Goal: Information Seeking & Learning: Learn about a topic

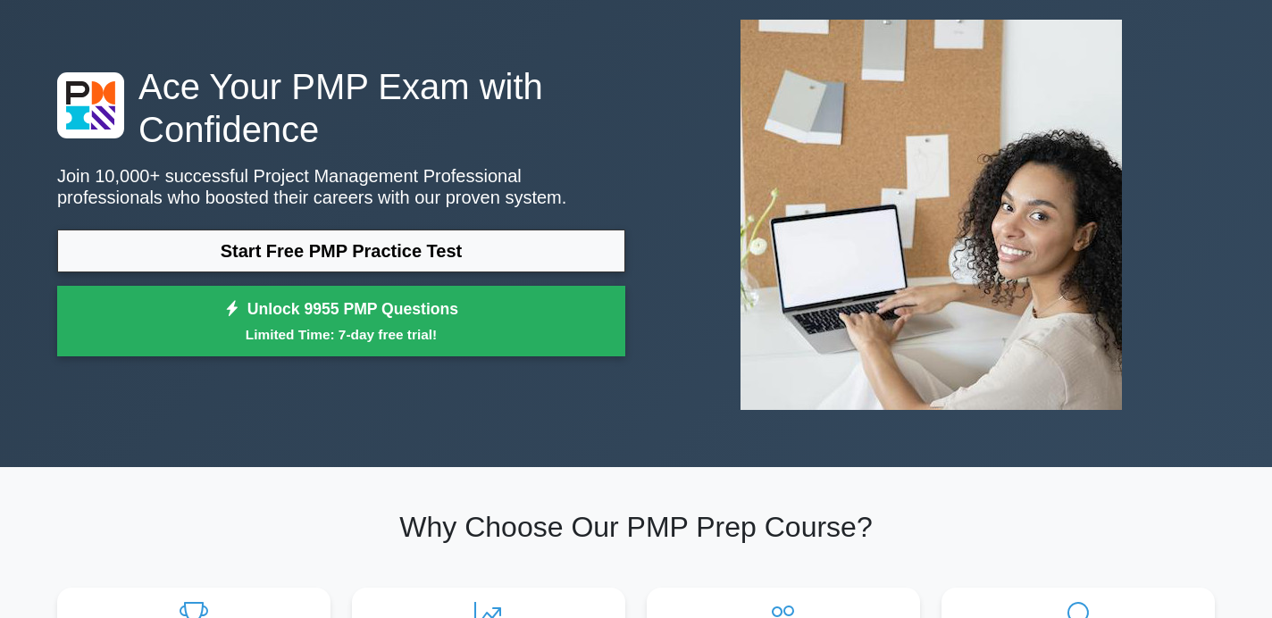
scroll to position [115, 0]
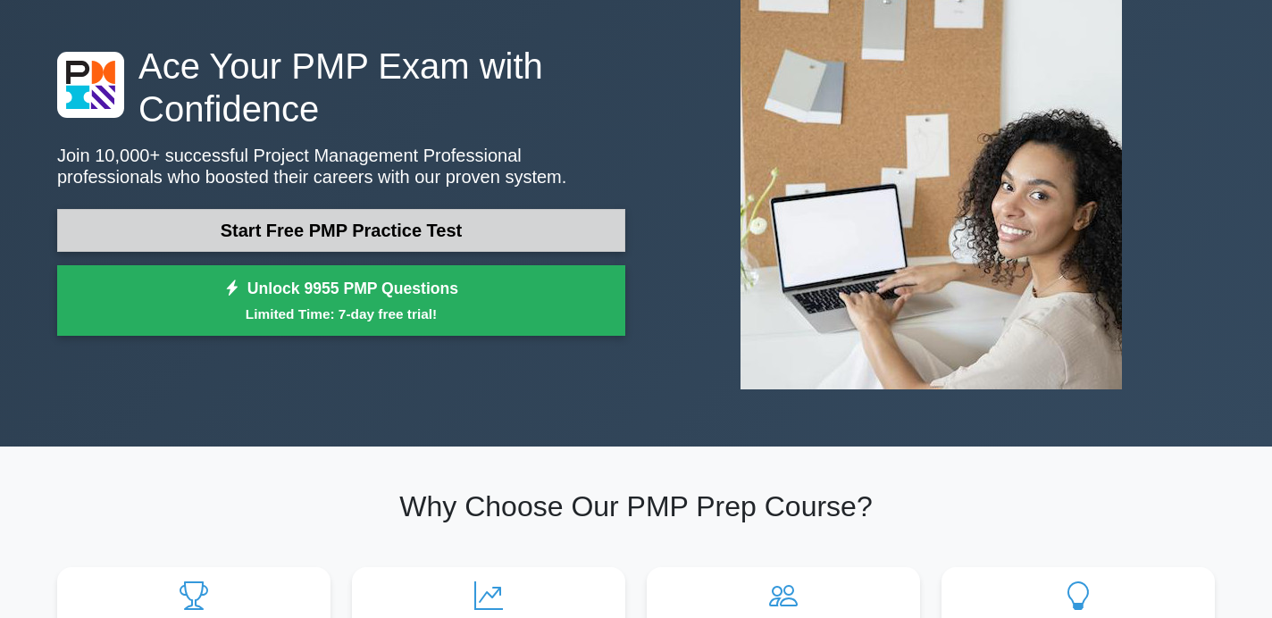
click at [421, 229] on link "Start Free PMP Practice Test" at bounding box center [341, 230] width 568 height 43
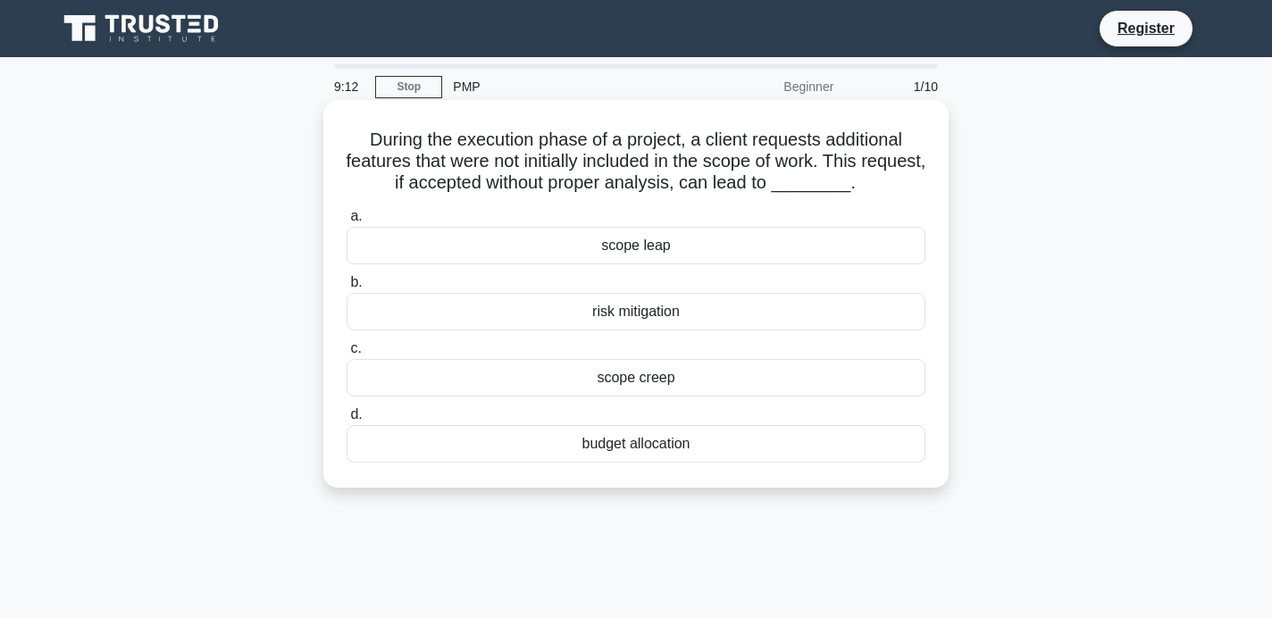
click at [646, 250] on div "scope leap" at bounding box center [635, 246] width 579 height 38
click at [346, 222] on input "a. scope leap" at bounding box center [346, 217] width 0 height 12
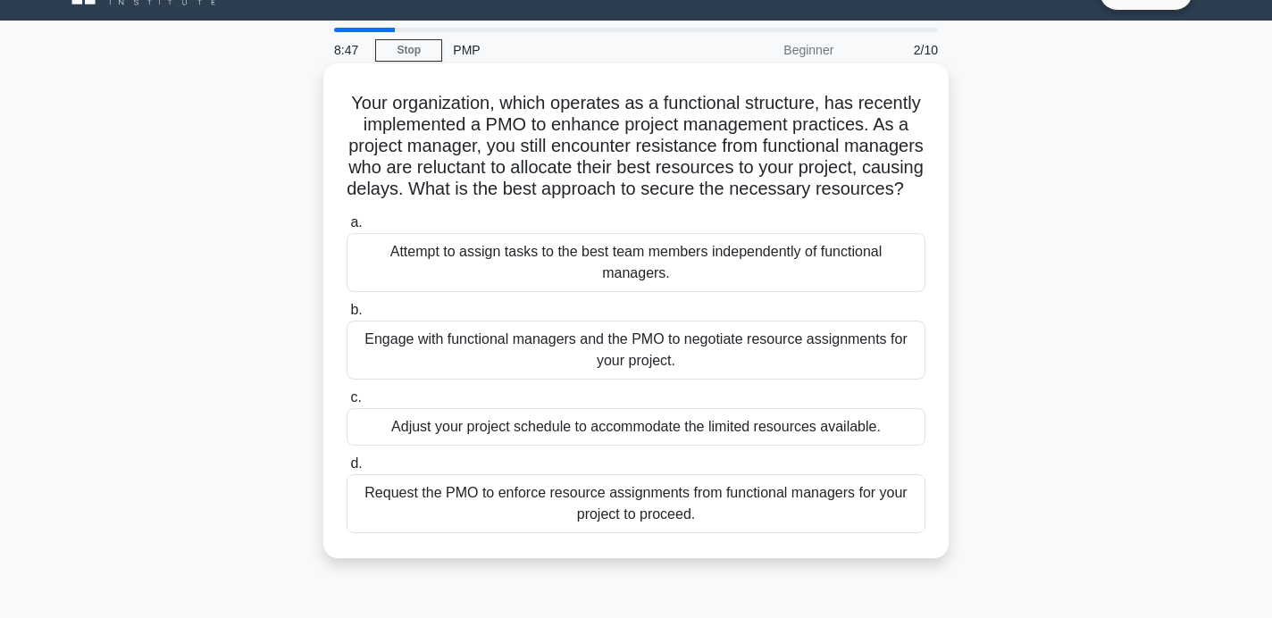
scroll to position [35, 0]
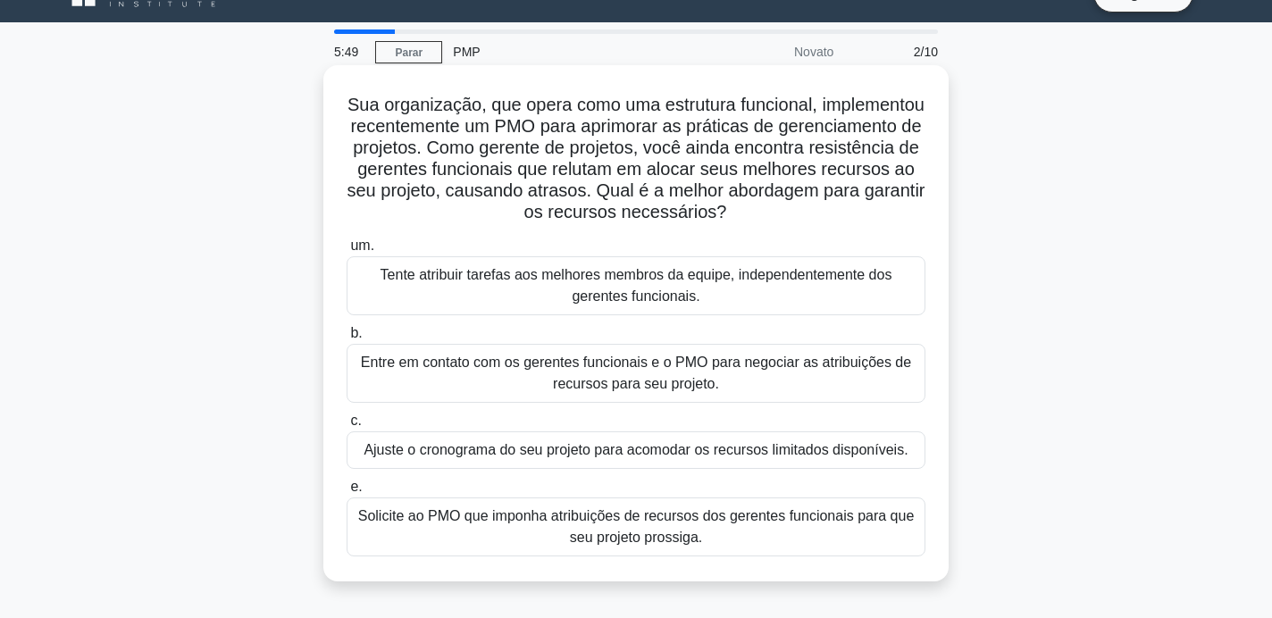
click at [864, 388] on font "Entre em contato com os gerentes funcionais e o PMO para negociar as atribuiçõe…" at bounding box center [635, 373] width 563 height 43
click at [346, 339] on input "b. Entre em contato com os gerentes funcionais e o PMO para negociar as atribui…" at bounding box center [346, 334] width 0 height 12
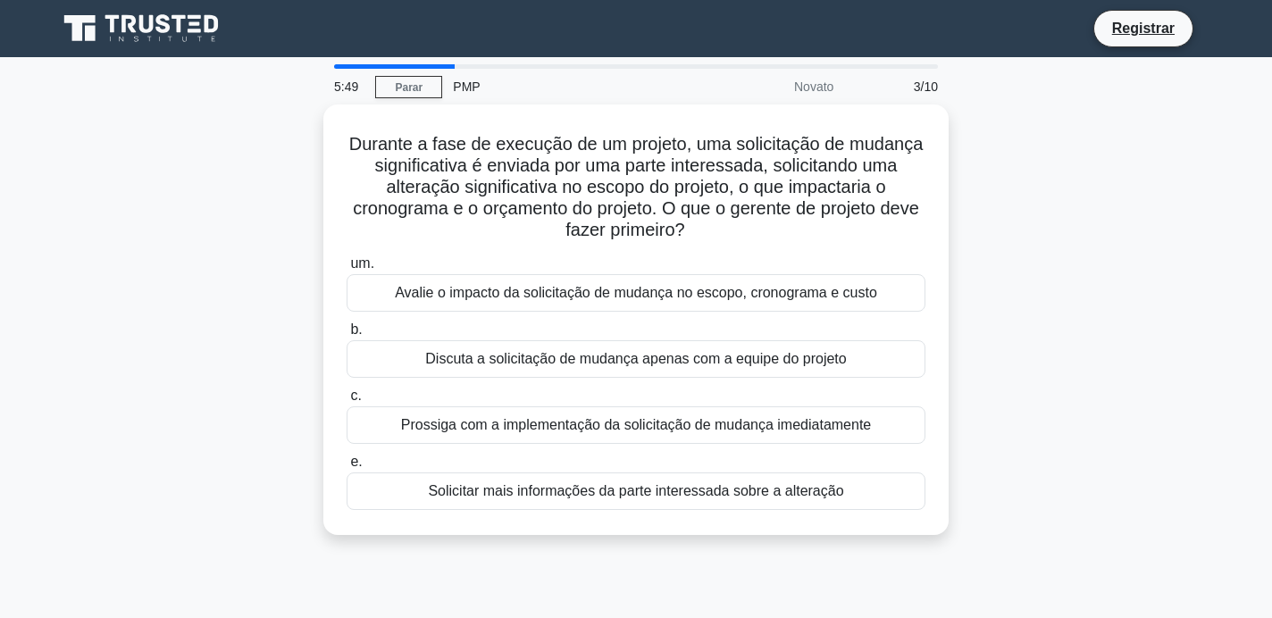
scroll to position [0, 0]
click at [984, 432] on div "Durante a fase de execução de um projeto, uma solicitação de mudança significat…" at bounding box center [635, 330] width 1179 height 452
